Goal: Information Seeking & Learning: Understand process/instructions

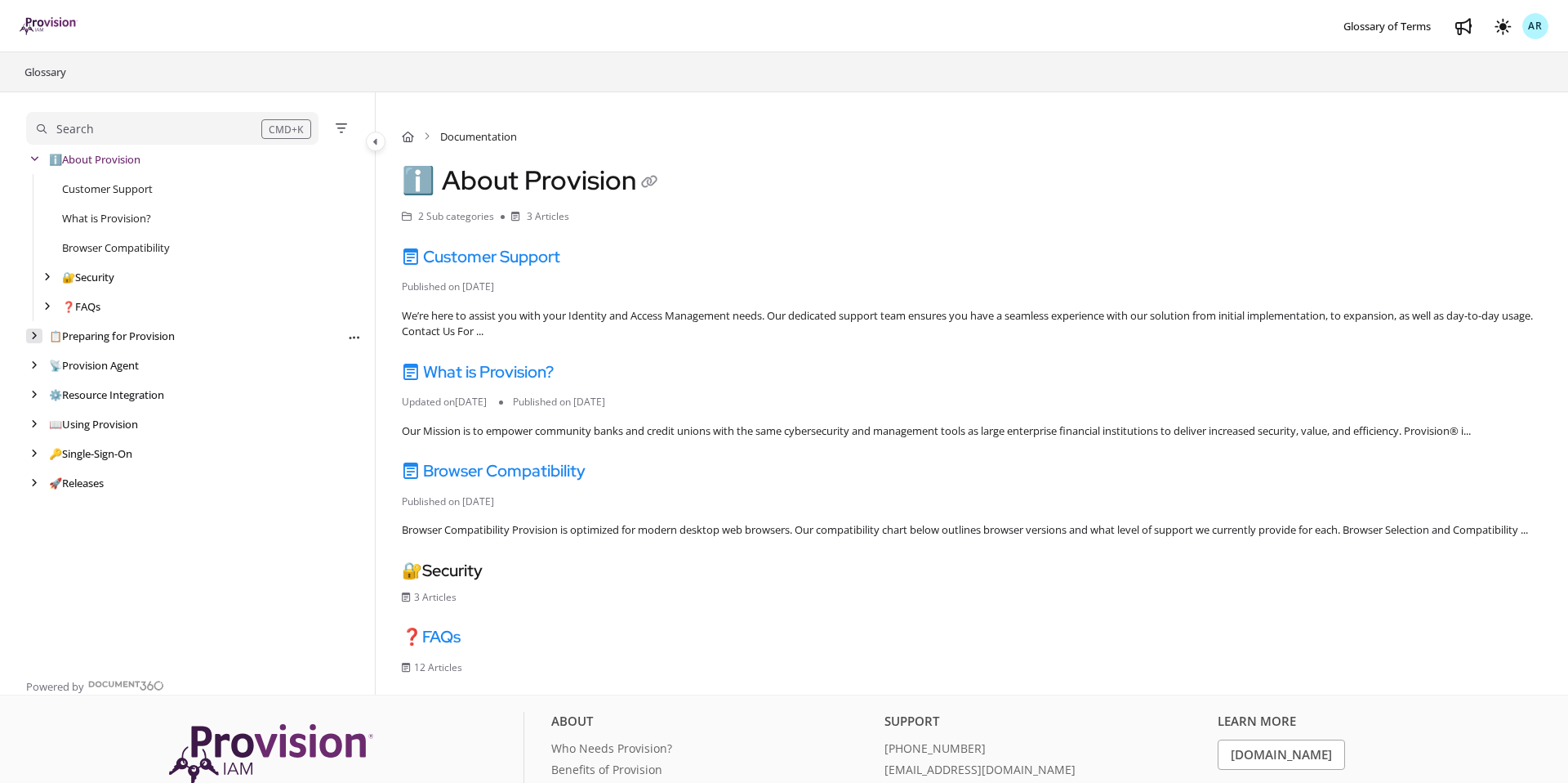
click at [33, 335] on icon "arrow" at bounding box center [33, 335] width 6 height 10
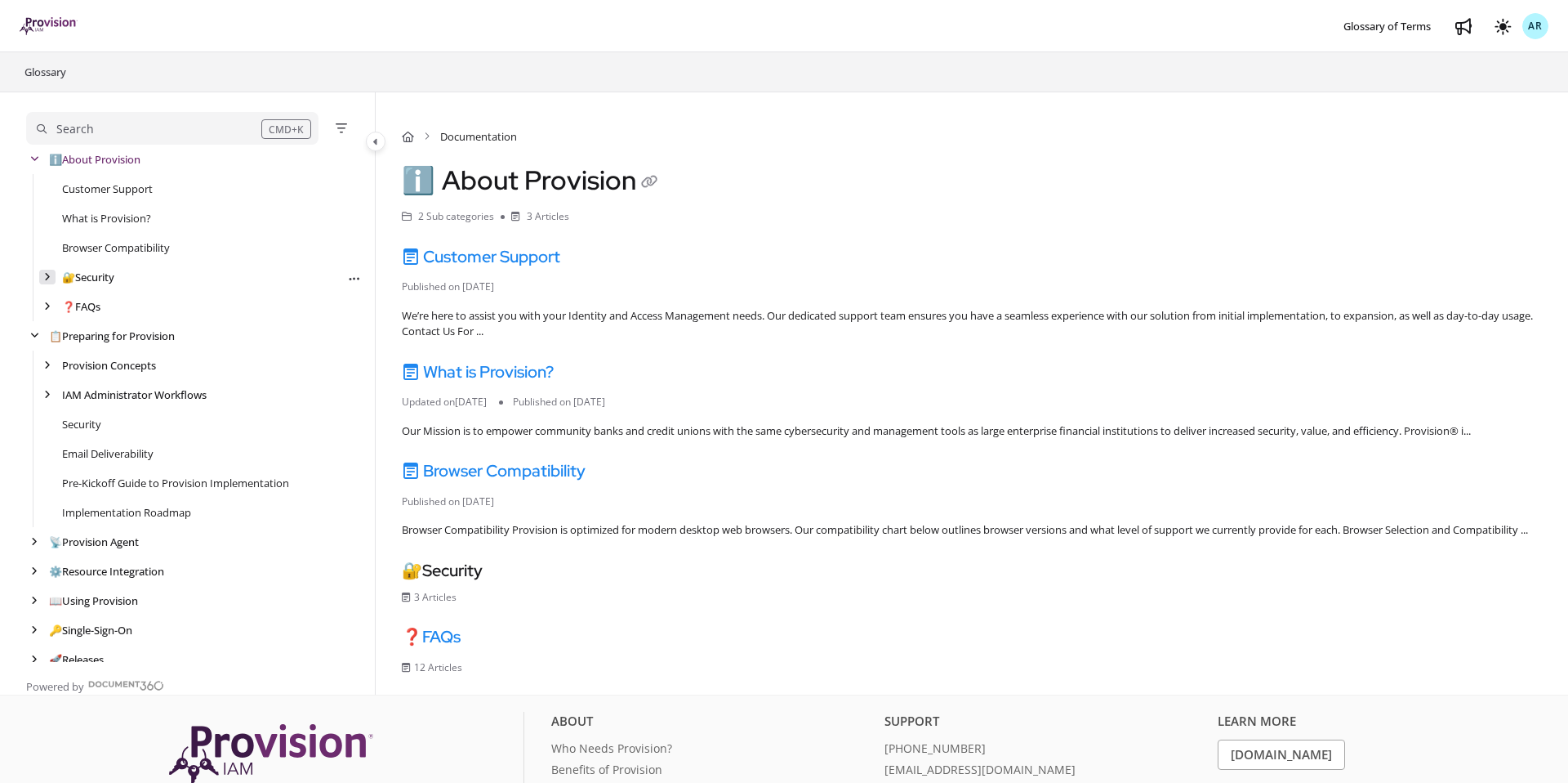
click at [45, 276] on icon "arrow" at bounding box center [46, 276] width 6 height 10
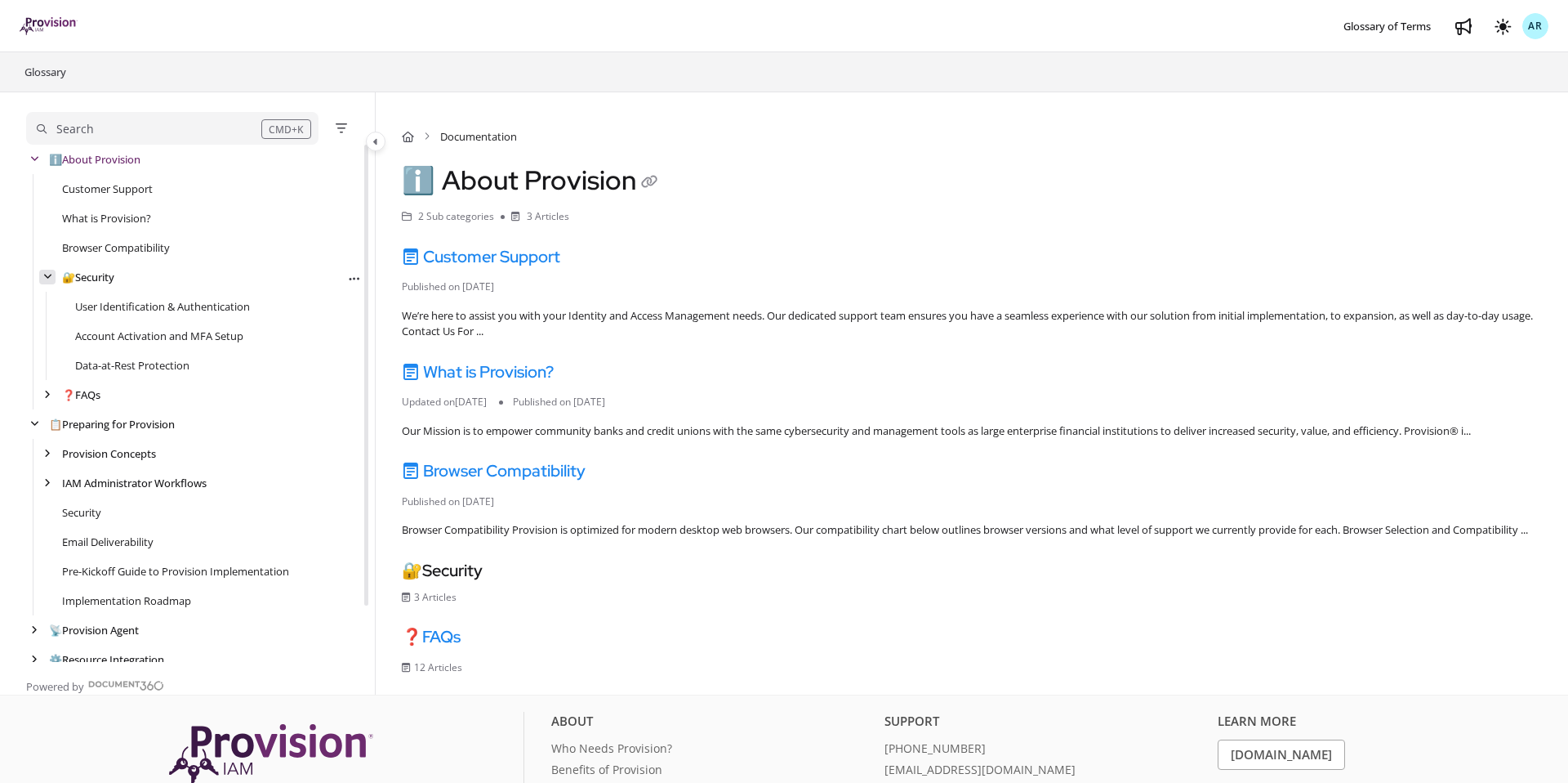
click at [43, 277] on icon "arrow" at bounding box center [47, 276] width 9 height 10
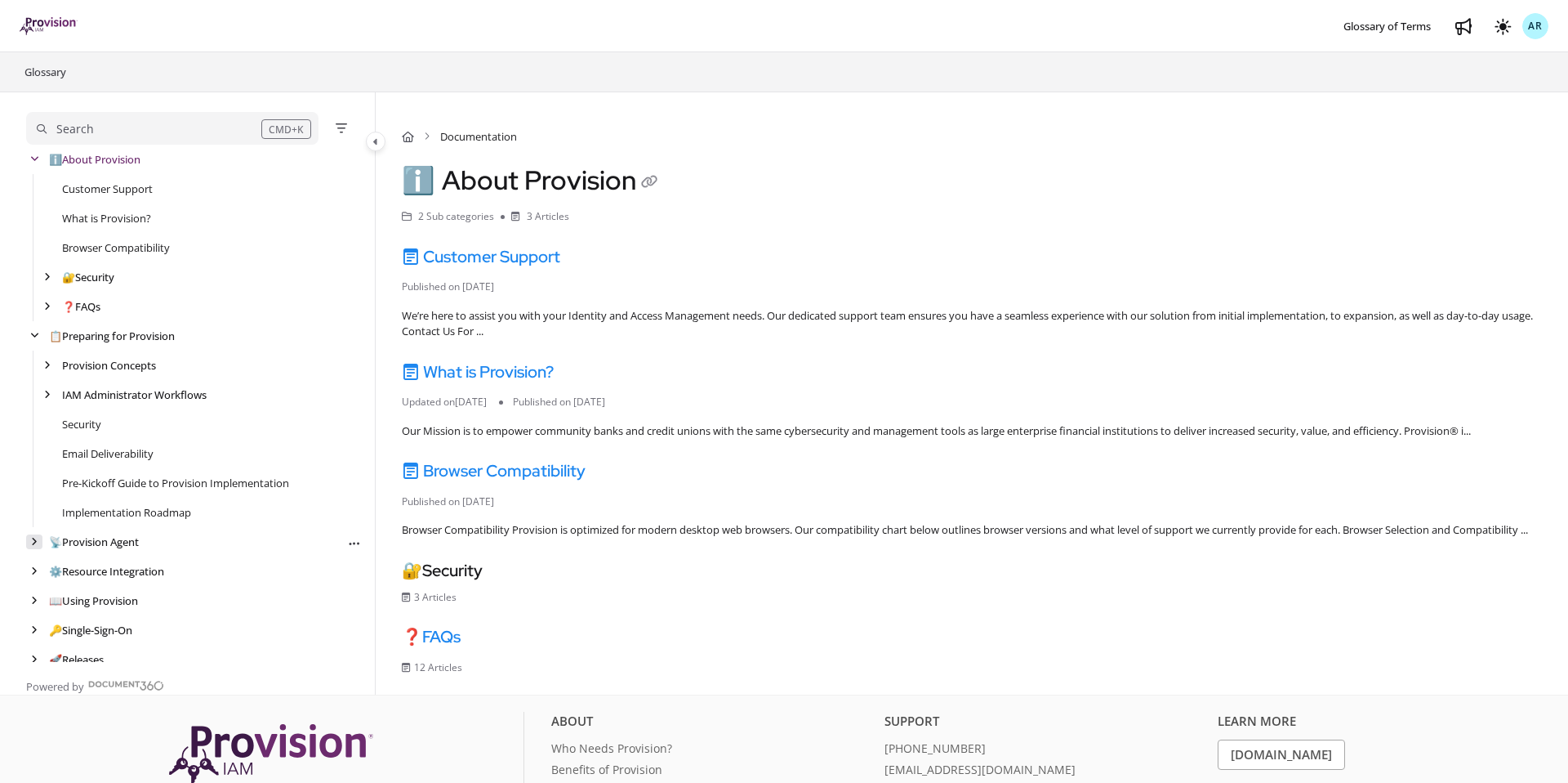
click at [36, 543] on icon "arrow" at bounding box center [33, 542] width 6 height 10
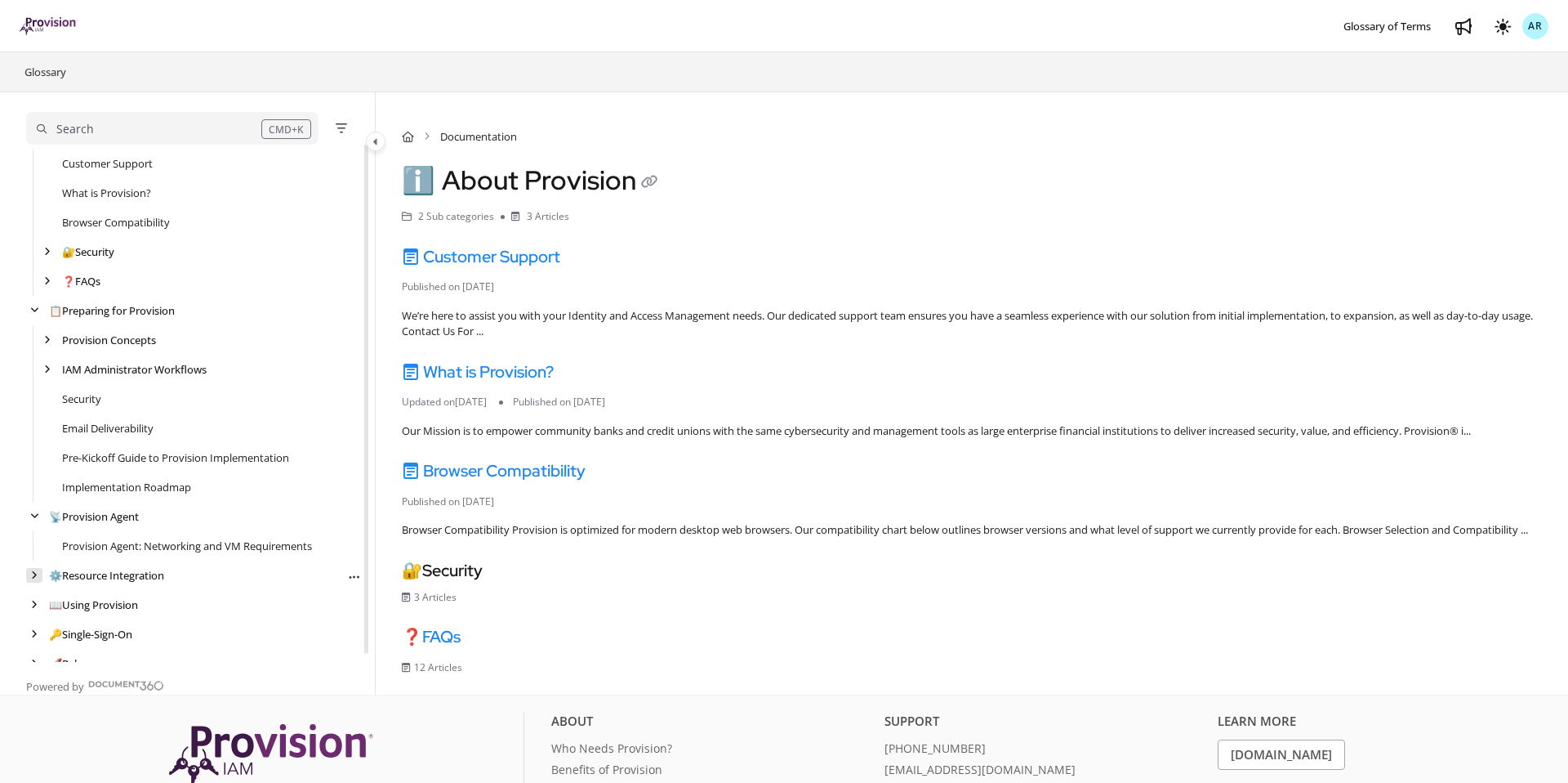
click at [32, 575] on icon "arrow" at bounding box center [33, 575] width 6 height 10
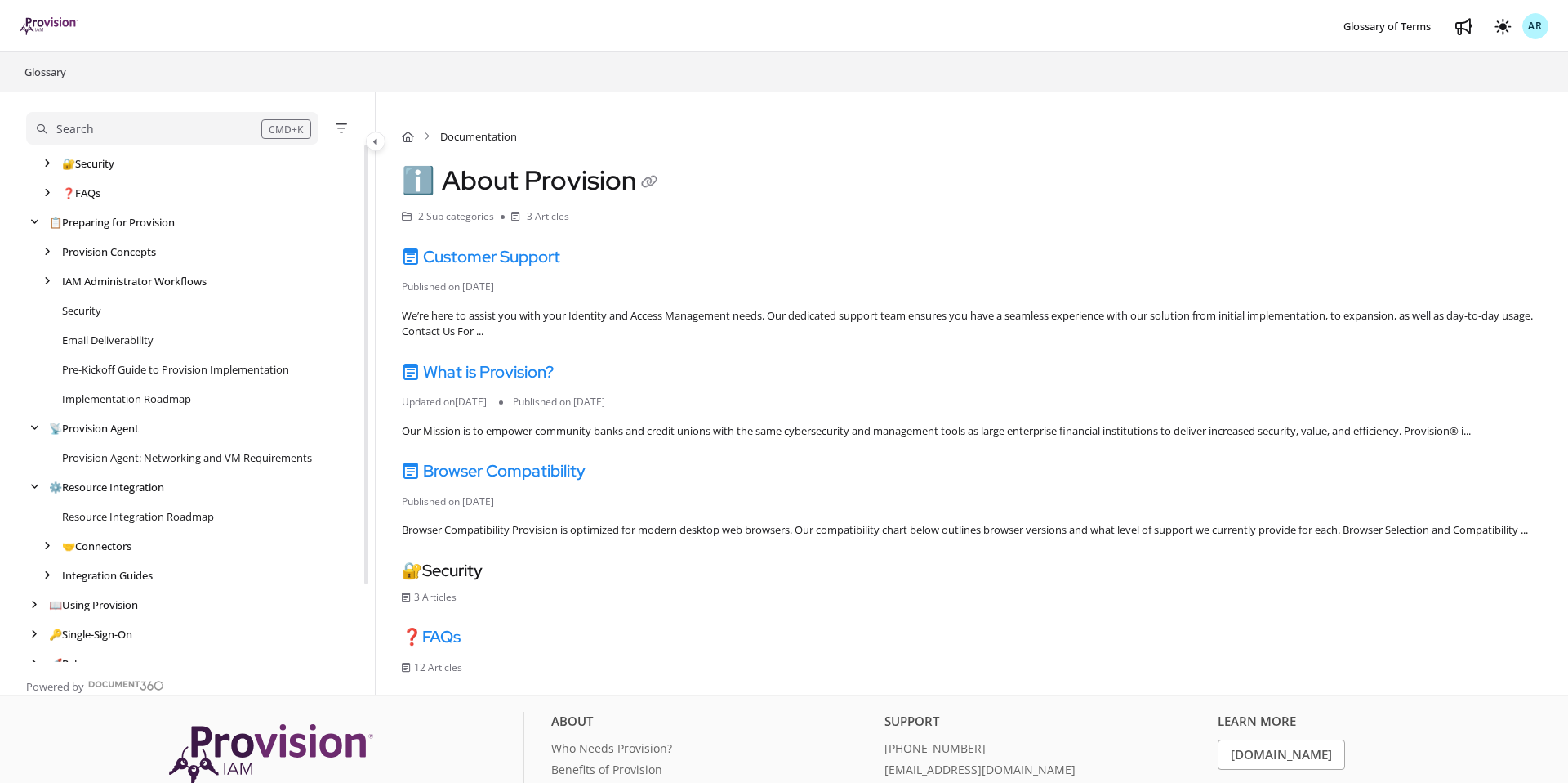
click at [137, 467] on div "Provision Agent: Networking and VM Requirements" at bounding box center [194, 458] width 336 height 30
click at [161, 461] on link "Provision Agent: Networking and VM Requirements" at bounding box center [187, 458] width 250 height 17
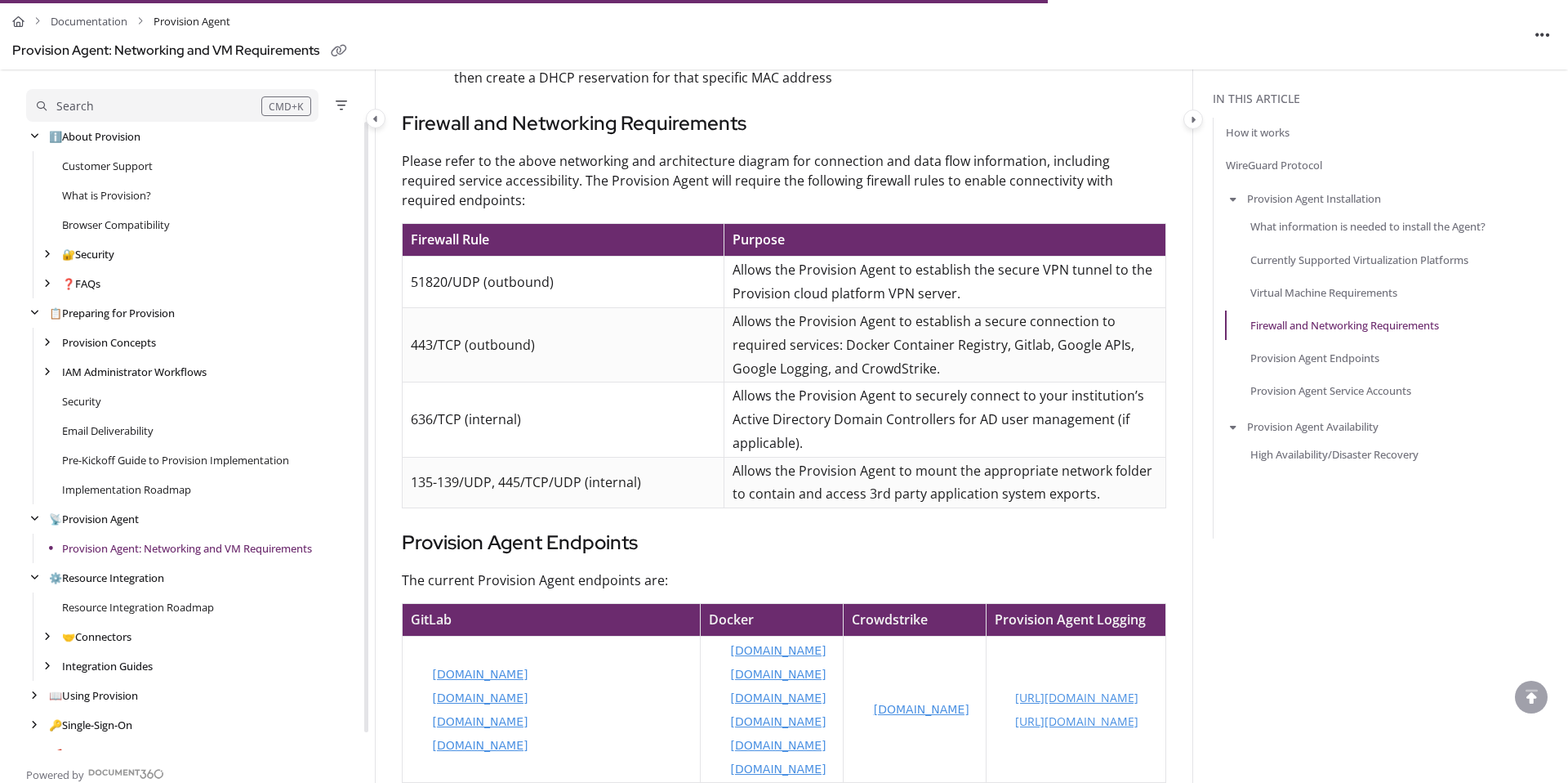
scroll to position [2399, 0]
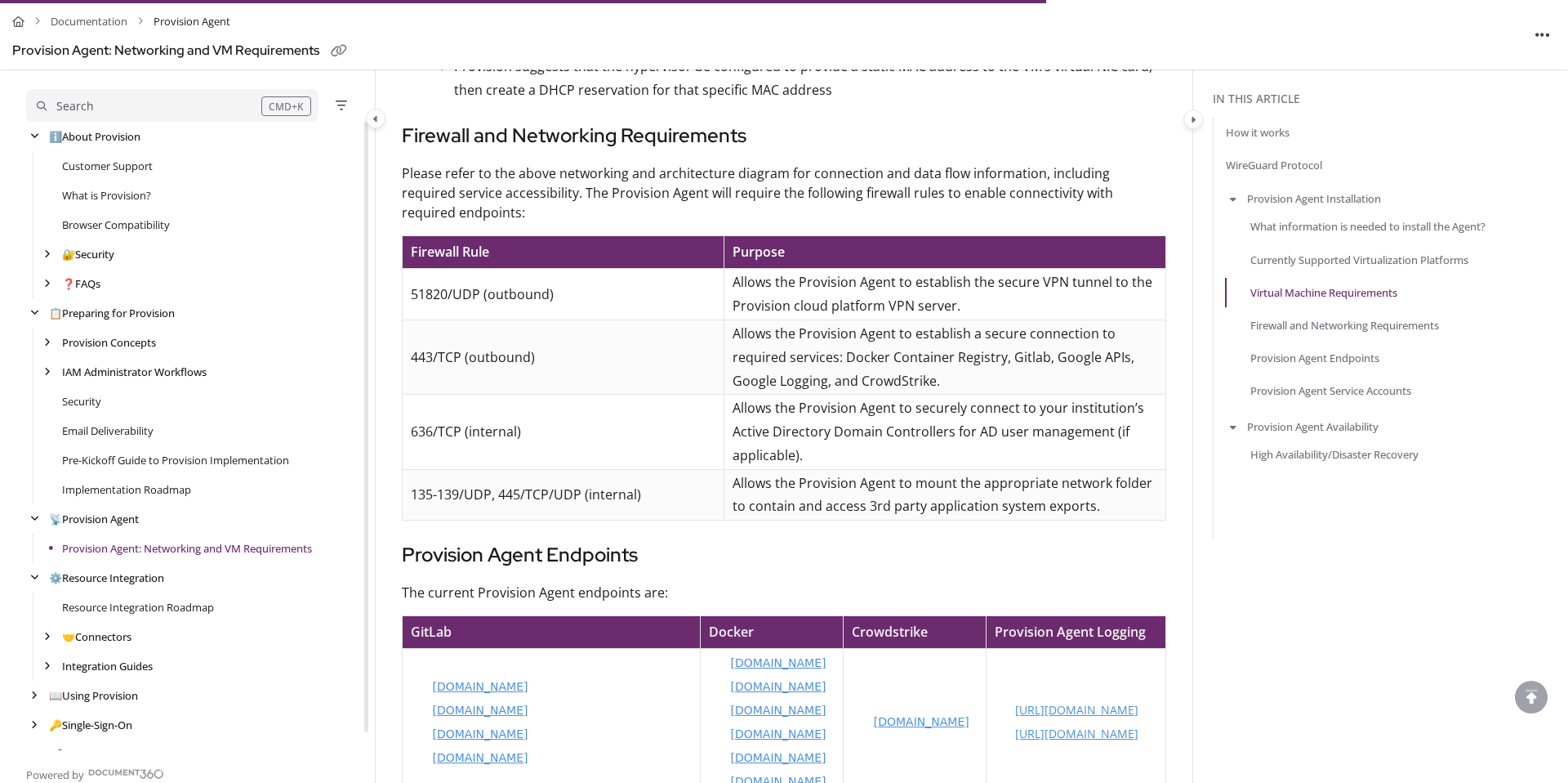
click at [426, 283] on p "51820/UDP (outbound)" at bounding box center [563, 294] width 304 height 24
click at [531, 283] on p "51820/UDP (outbound)" at bounding box center [563, 294] width 304 height 24
click at [562, 283] on p "51820/UDP (outbound)" at bounding box center [563, 294] width 304 height 24
click at [403, 272] on td "51820/UDP (outbound)" at bounding box center [563, 294] width 322 height 52
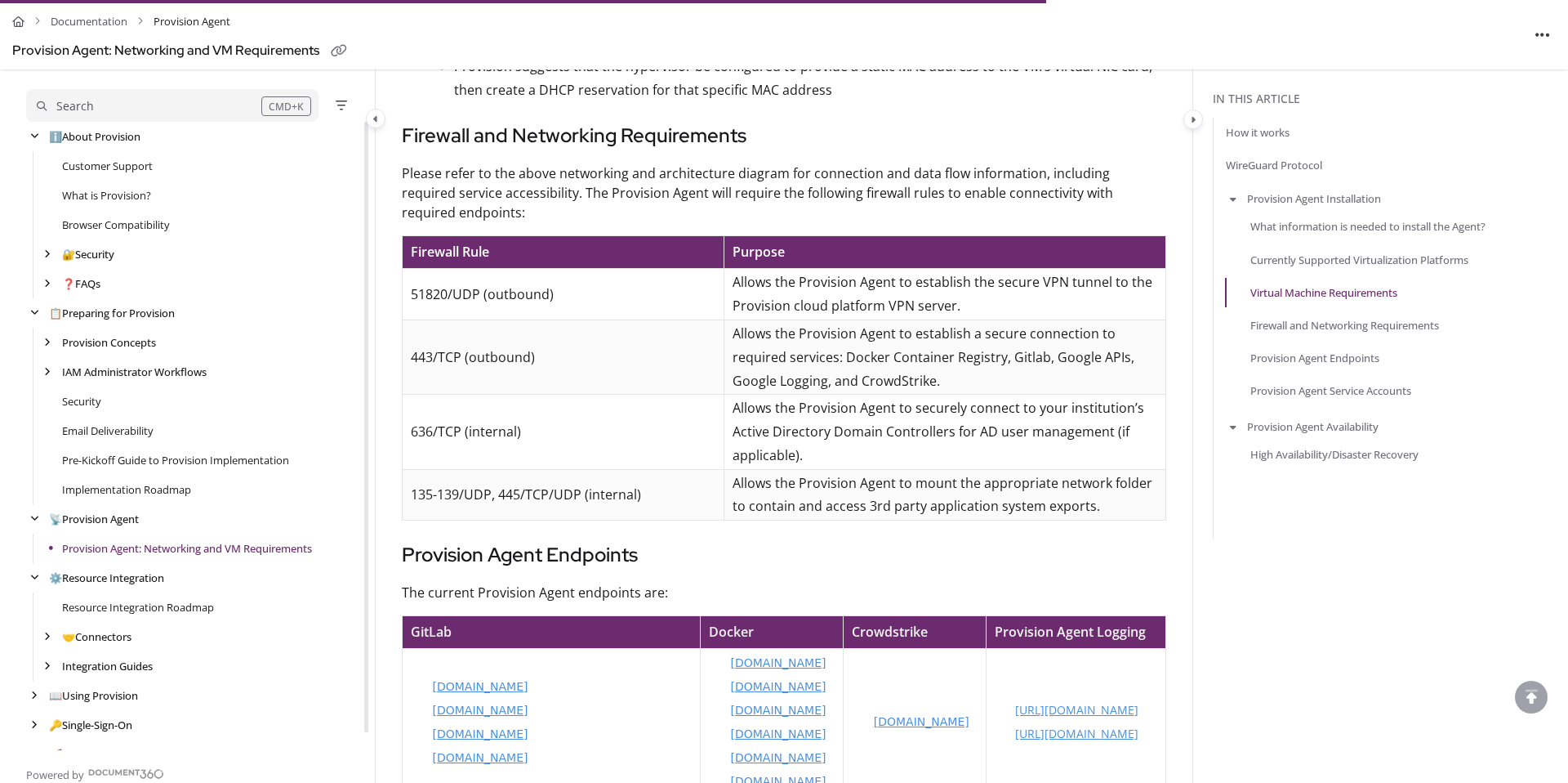
click at [437, 283] on p "51820/UDP (outbound)" at bounding box center [563, 294] width 304 height 24
click at [552, 283] on p "51820/UDP (outbound)" at bounding box center [563, 294] width 304 height 24
click at [437, 283] on p "51820/UDP (outbound)" at bounding box center [563, 294] width 304 height 24
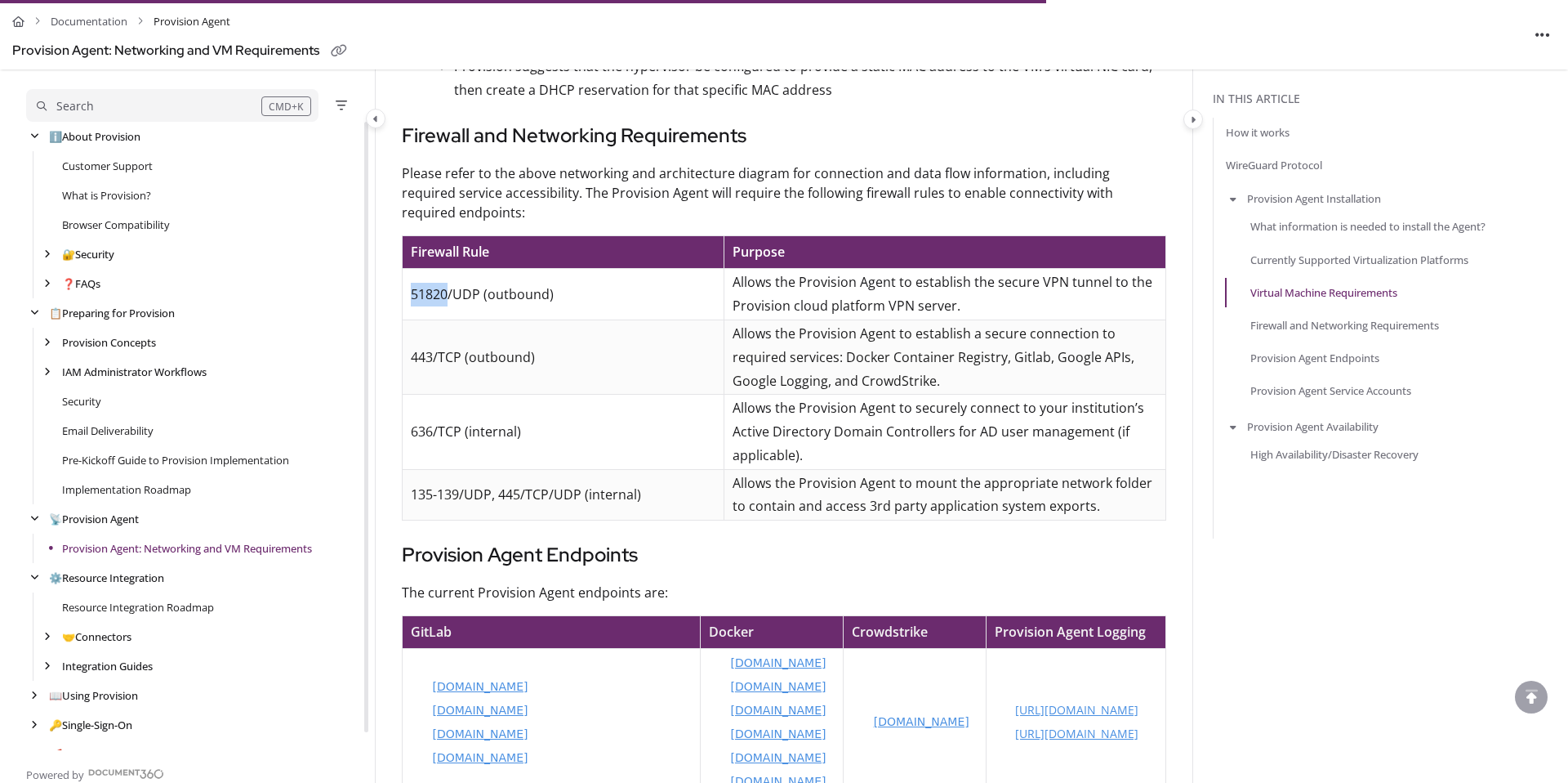
click at [437, 283] on p "51820/UDP (outbound)" at bounding box center [563, 294] width 304 height 24
click at [561, 283] on p "51820/UDP (outbound)" at bounding box center [563, 294] width 304 height 24
click at [433, 283] on p "51820/UDP (outbound)" at bounding box center [563, 294] width 304 height 24
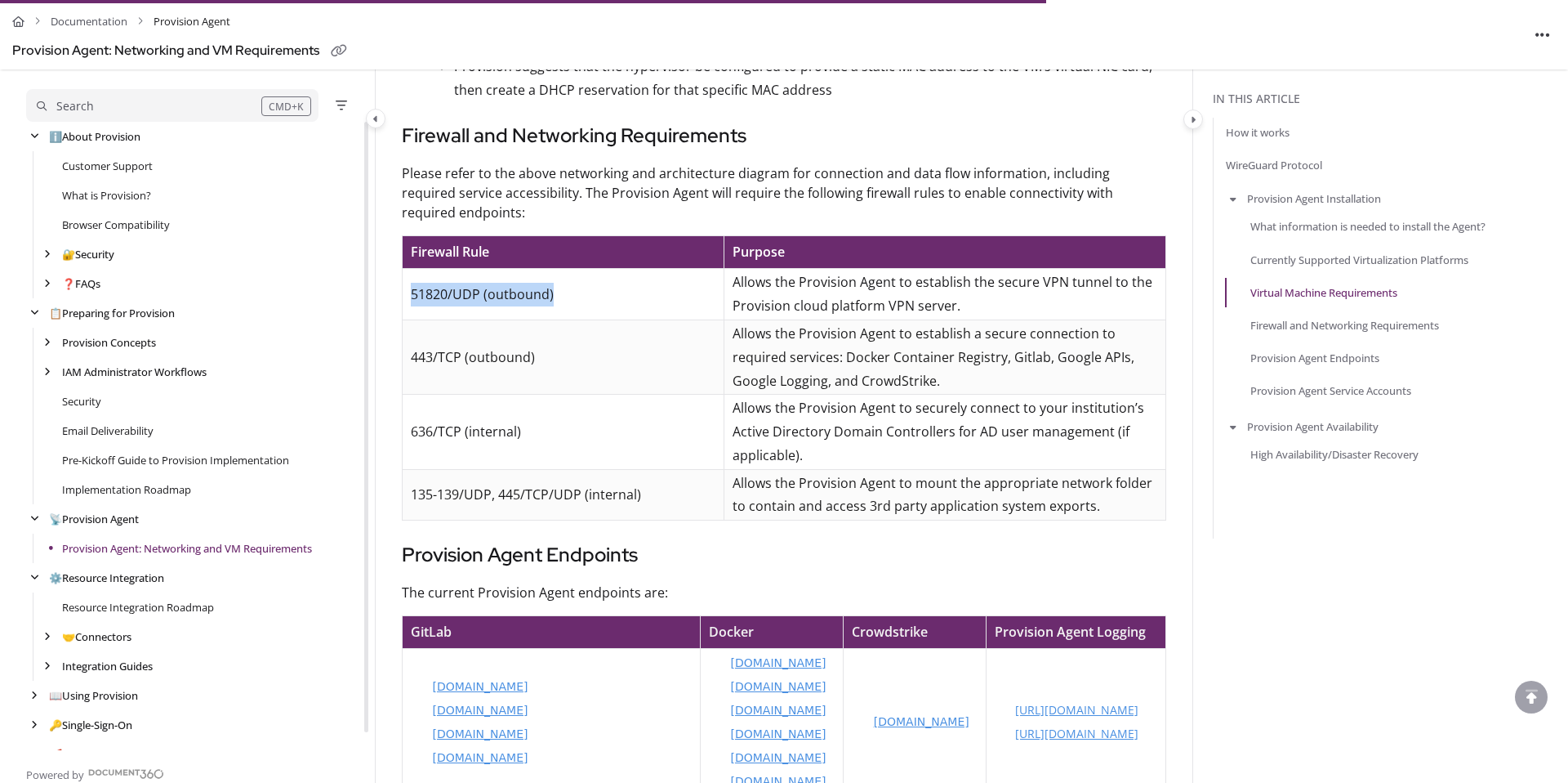
click at [554, 283] on p "51820/UDP (outbound)" at bounding box center [563, 294] width 304 height 24
click at [417, 283] on p "51820/UDP (outbound)" at bounding box center [563, 294] width 304 height 24
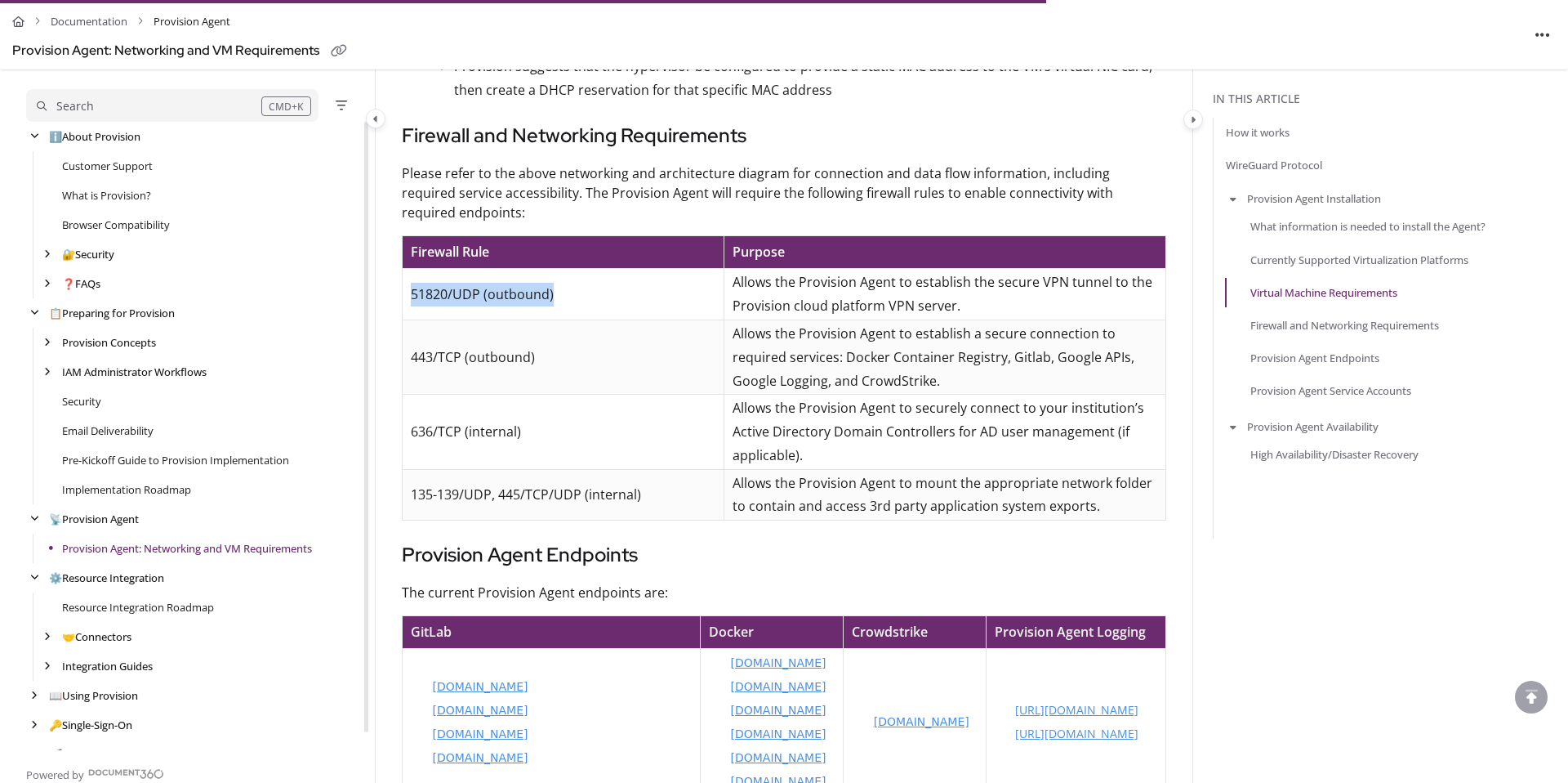
click at [550, 283] on p "51820/UDP (outbound)" at bounding box center [563, 294] width 304 height 24
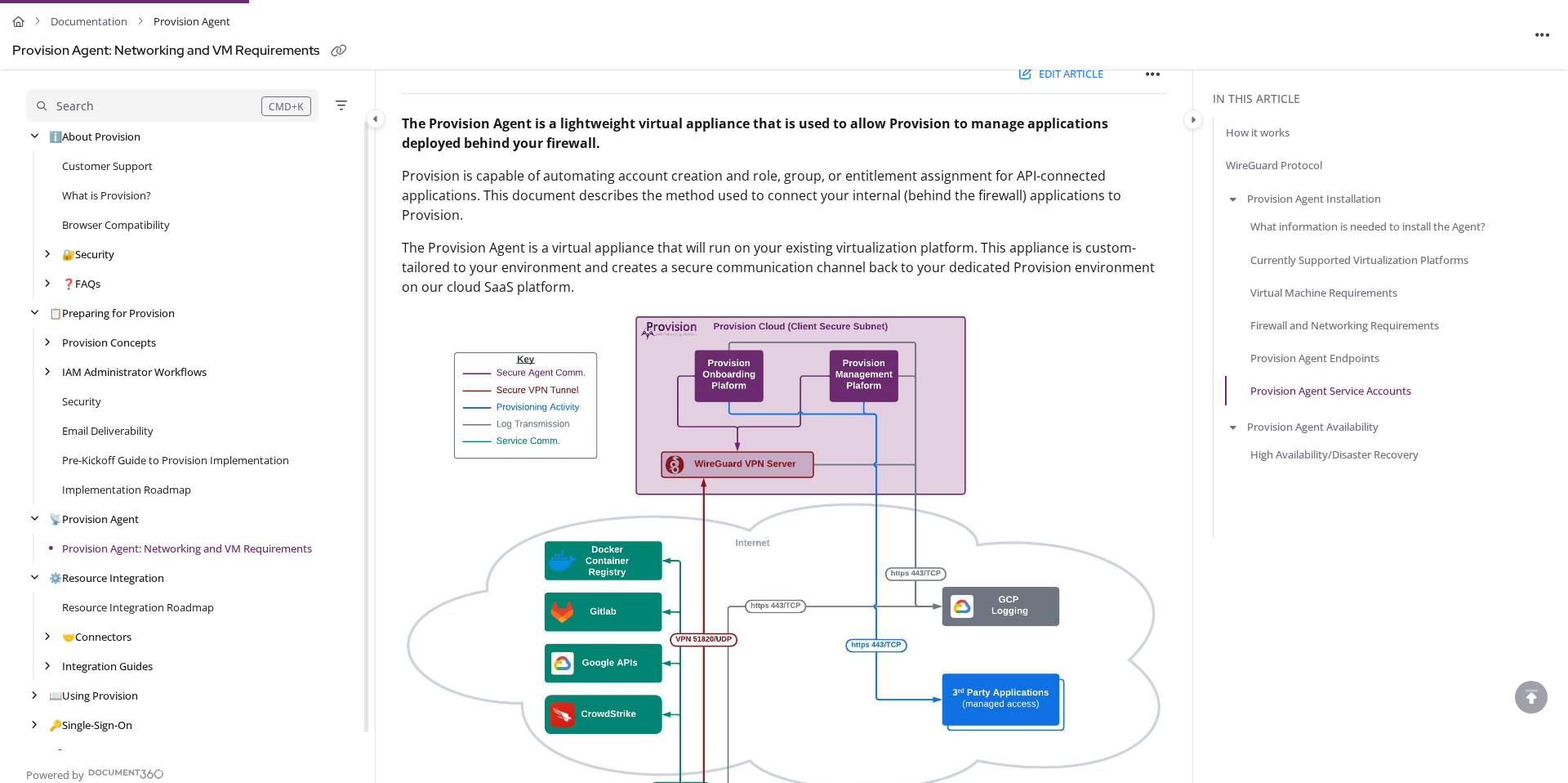
scroll to position [0, 0]
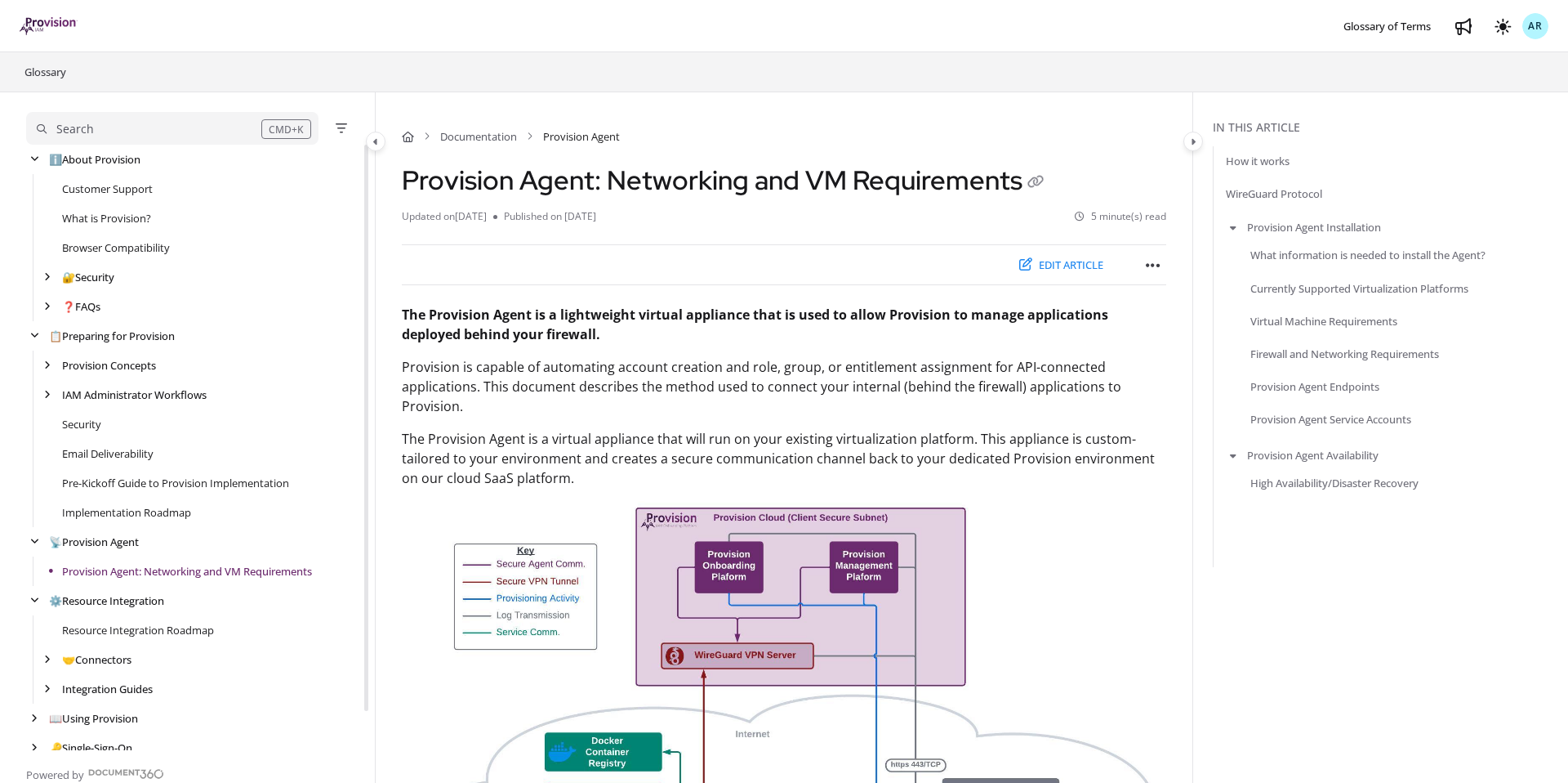
click at [347, 45] on div at bounding box center [414, 25] width 620 height 39
click at [367, 58] on div "Glossary" at bounding box center [784, 72] width 1529 height 39
